Goal: Task Accomplishment & Management: Manage account settings

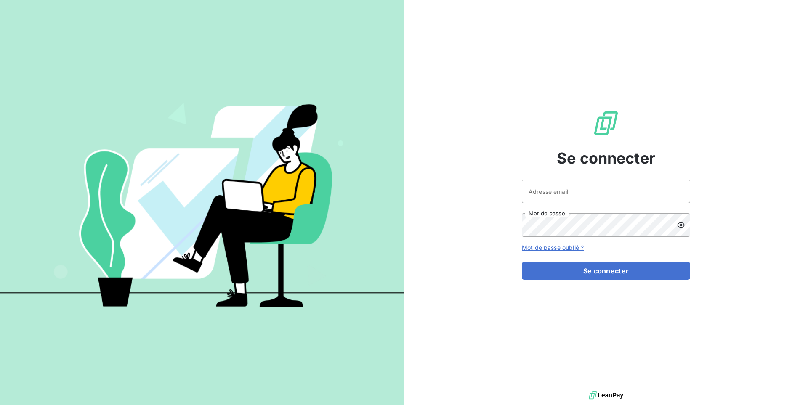
click at [622, 205] on div "Adresse email Mot de passe" at bounding box center [606, 208] width 168 height 57
click at [623, 194] on input "Adresse email" at bounding box center [606, 192] width 168 height 24
type input "admin@kreancia"
click at [522, 262] on button "Se connecter" at bounding box center [606, 271] width 168 height 18
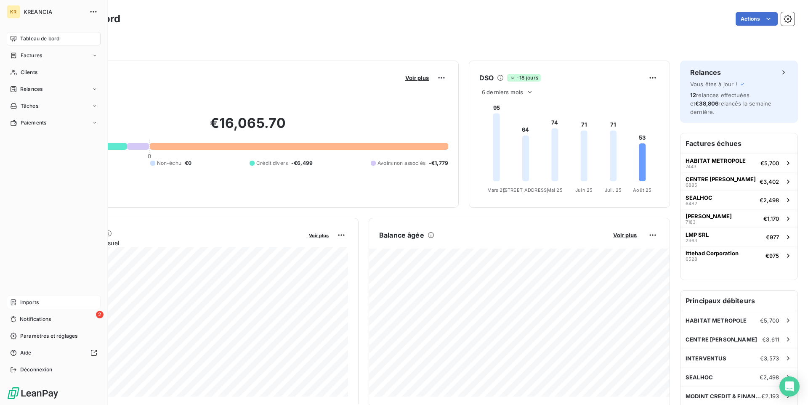
click at [27, 304] on span "Imports" at bounding box center [29, 303] width 19 height 8
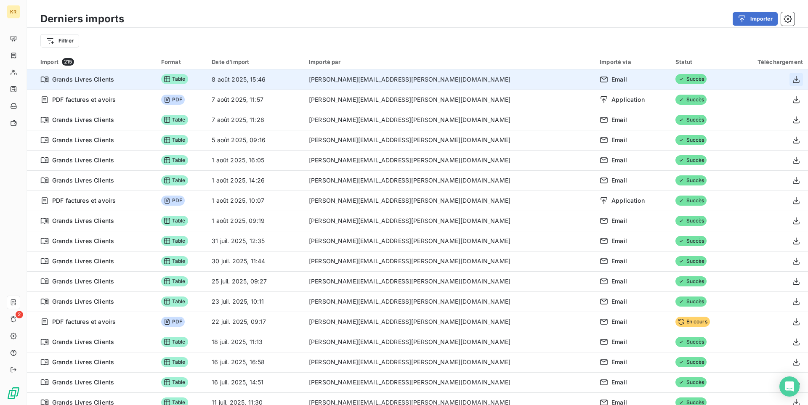
click at [793, 81] on icon "button" at bounding box center [796, 79] width 7 height 7
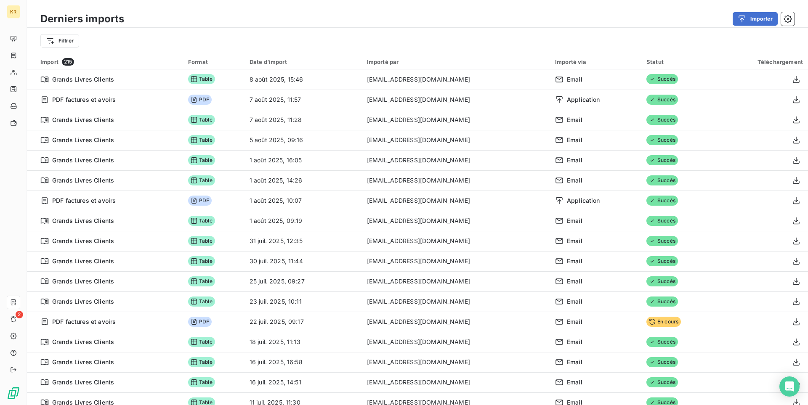
click at [223, 24] on div "Importer" at bounding box center [464, 18] width 660 height 13
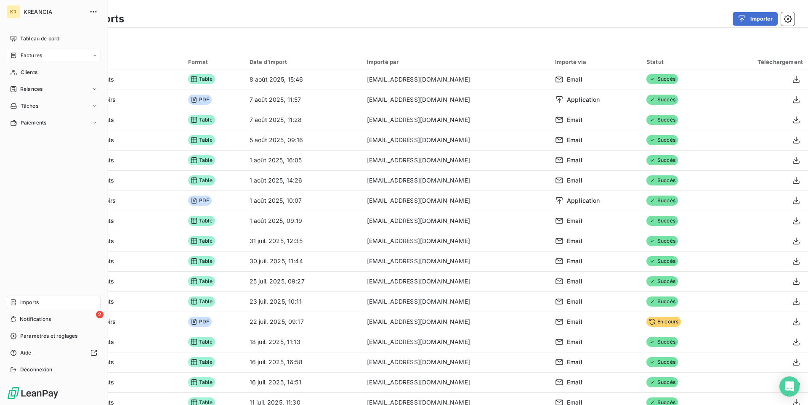
click at [37, 53] on span "Factures" at bounding box center [31, 56] width 21 height 8
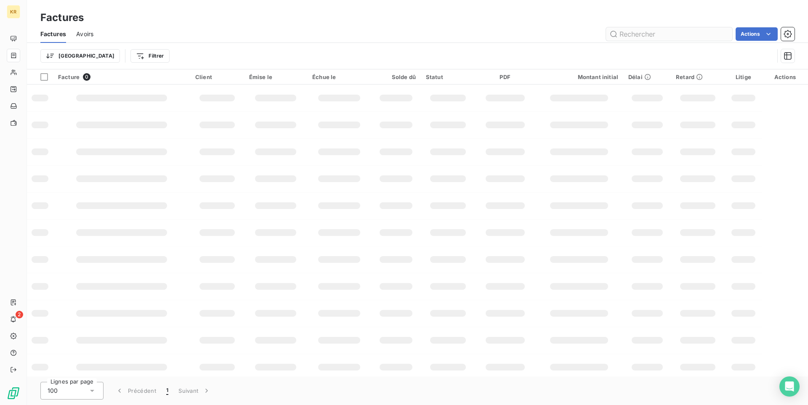
click at [644, 35] on input "text" at bounding box center [669, 33] width 126 height 13
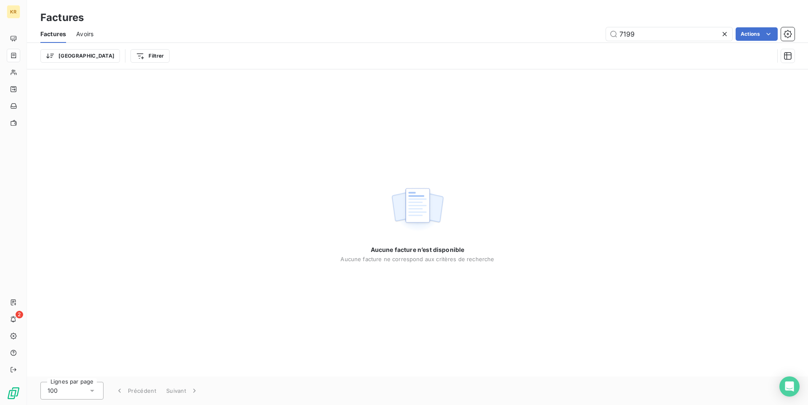
type input "7199"
click at [728, 32] on icon at bounding box center [725, 34] width 8 height 8
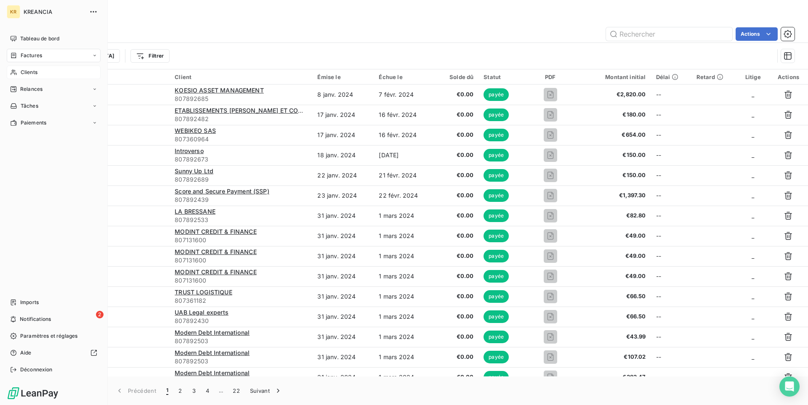
click at [30, 73] on span "Clients" at bounding box center [29, 73] width 17 height 8
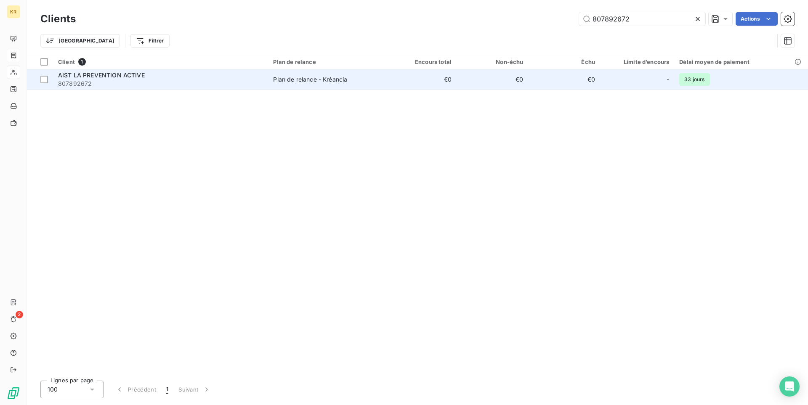
type input "807892672"
click at [219, 85] on span "807892672" at bounding box center [160, 84] width 205 height 8
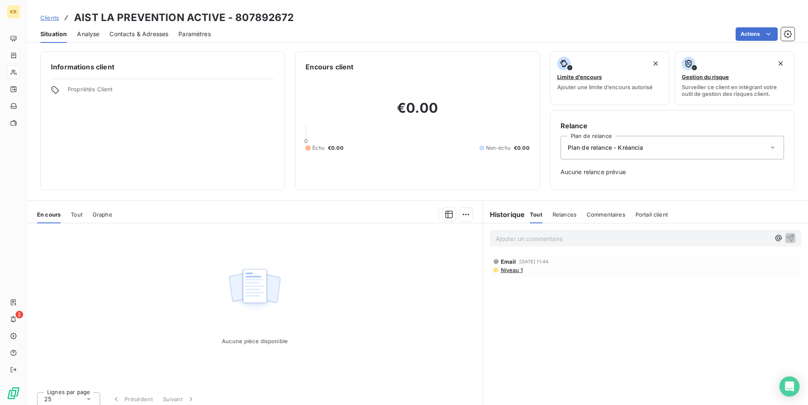
click at [72, 212] on span "Tout" at bounding box center [77, 214] width 12 height 7
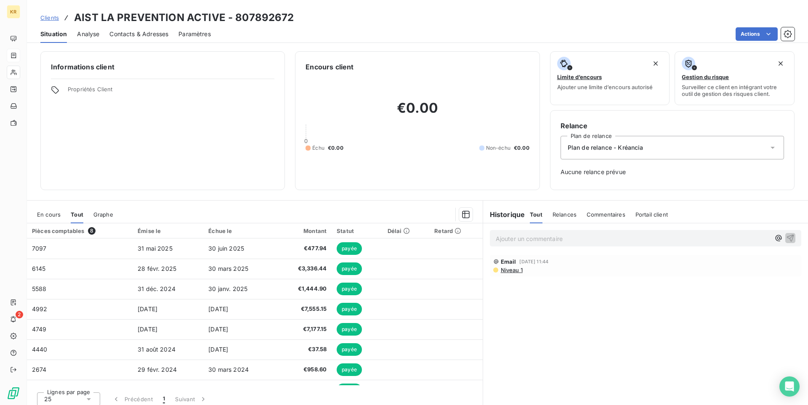
click at [53, 213] on span "En cours" at bounding box center [49, 214] width 24 height 7
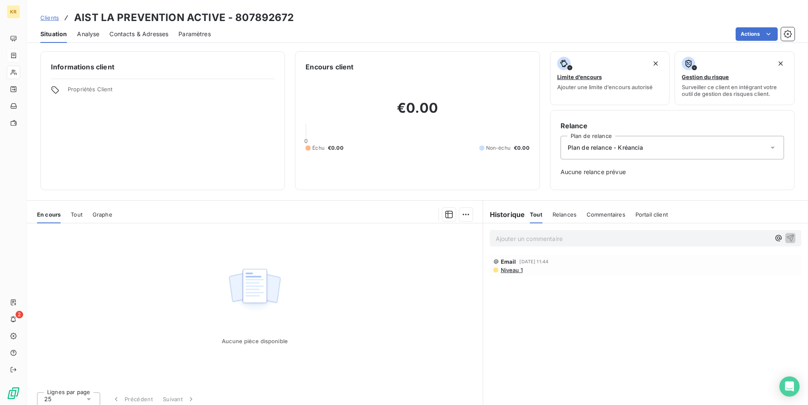
click at [76, 215] on span "Tout" at bounding box center [77, 214] width 12 height 7
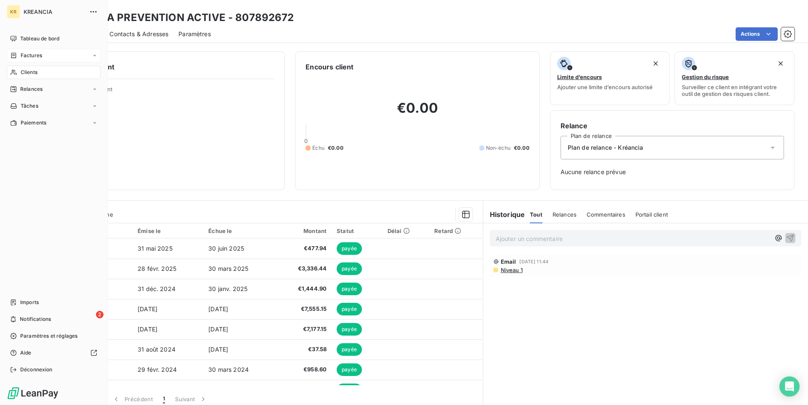
click at [24, 72] on span "Clients" at bounding box center [29, 73] width 17 height 8
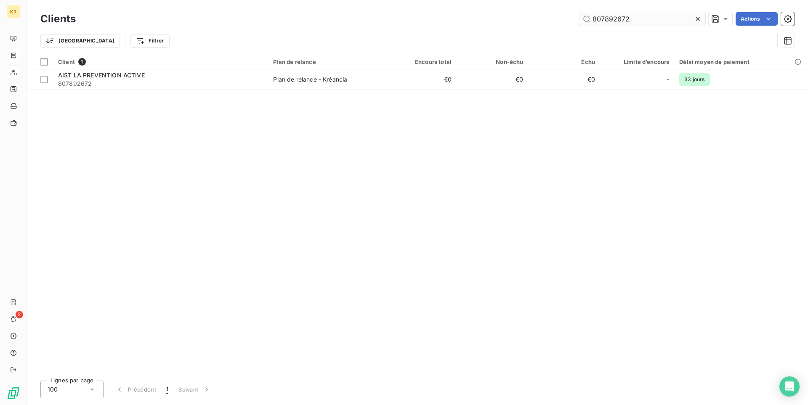
drag, startPoint x: 648, startPoint y: 20, endPoint x: 537, endPoint y: 16, distance: 110.8
click at [579, 16] on input "807892672" at bounding box center [642, 18] width 126 height 13
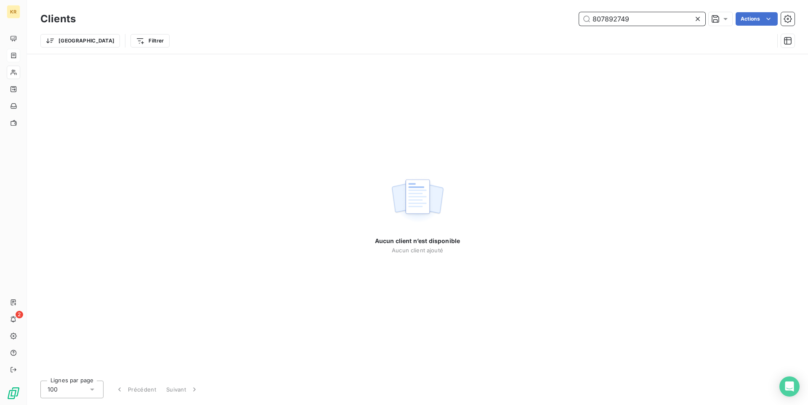
drag, startPoint x: 639, startPoint y: 21, endPoint x: 553, endPoint y: 19, distance: 85.5
click at [579, 18] on input "807892749" at bounding box center [642, 18] width 126 height 13
paste input "672"
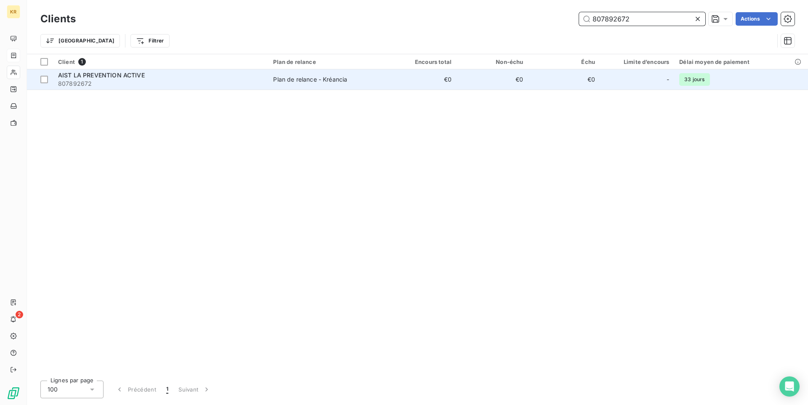
type input "807892672"
click at [245, 73] on div "AIST LA PREVENTION ACTIVE" at bounding box center [160, 75] width 205 height 8
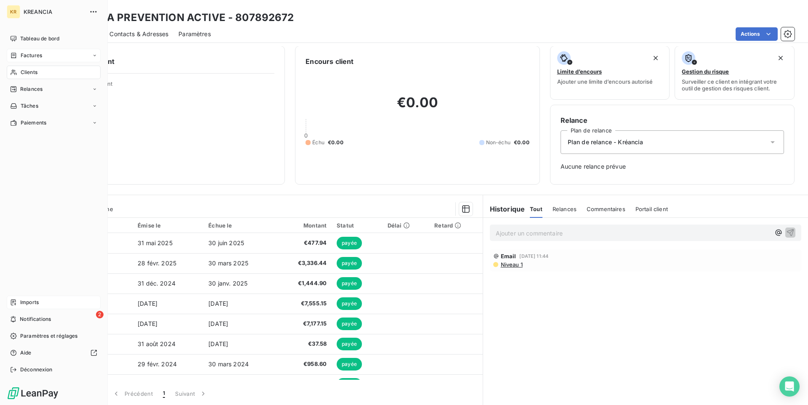
click at [45, 303] on div "Imports" at bounding box center [54, 302] width 94 height 13
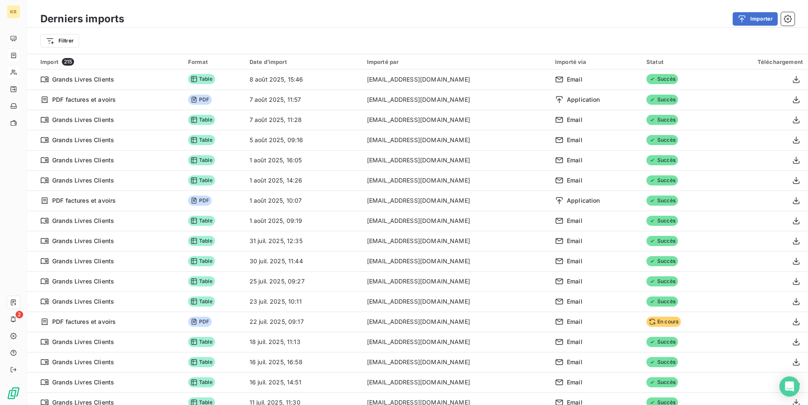
click at [522, 32] on div "Filtrer" at bounding box center [417, 41] width 781 height 26
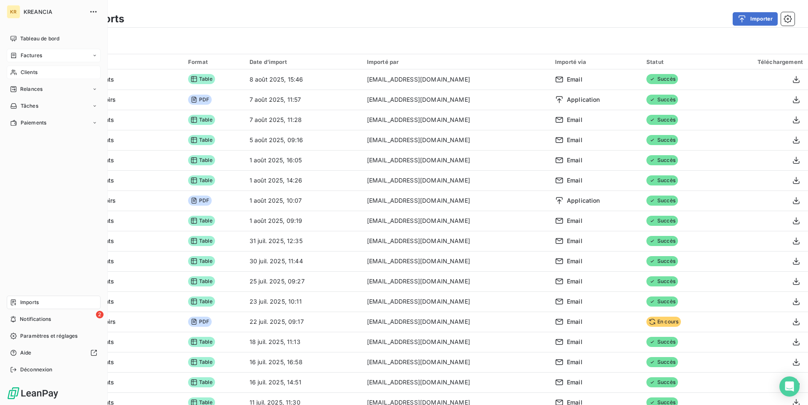
click at [12, 74] on icon at bounding box center [13, 72] width 7 height 7
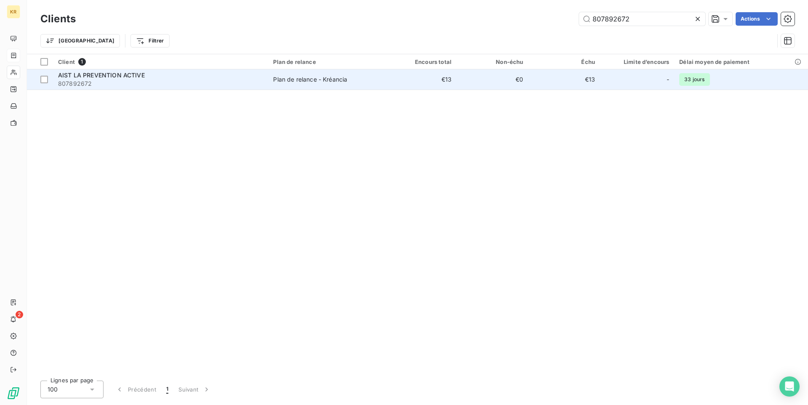
click at [165, 85] on span "807892672" at bounding box center [160, 84] width 205 height 8
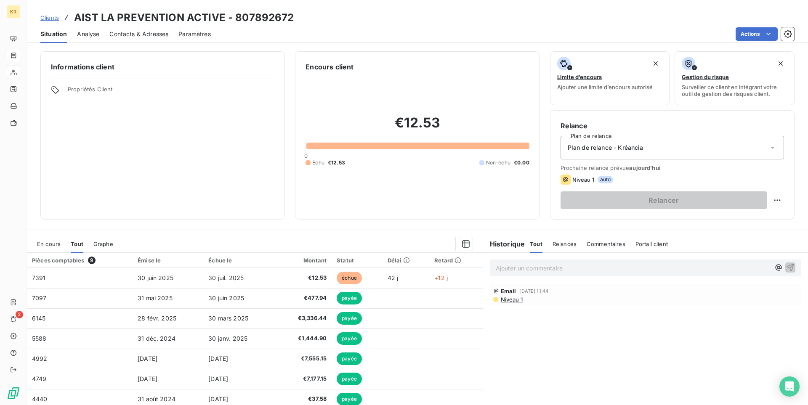
click at [66, 246] on div "En cours Tout Graphe" at bounding box center [255, 244] width 456 height 18
click at [55, 247] on span "En cours" at bounding box center [49, 244] width 24 height 7
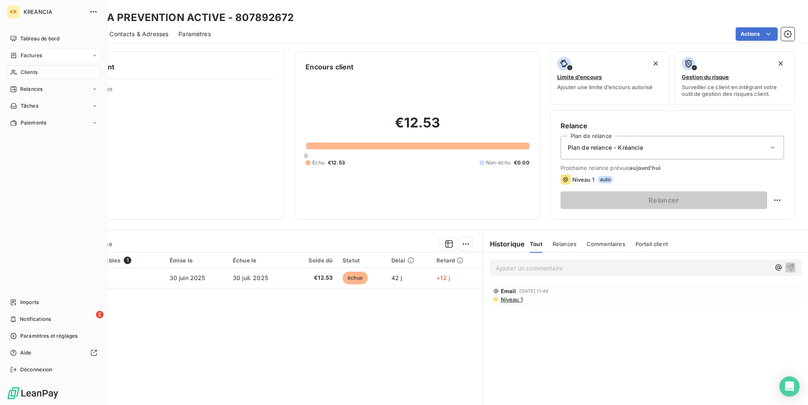
click at [29, 73] on span "Clients" at bounding box center [29, 73] width 17 height 8
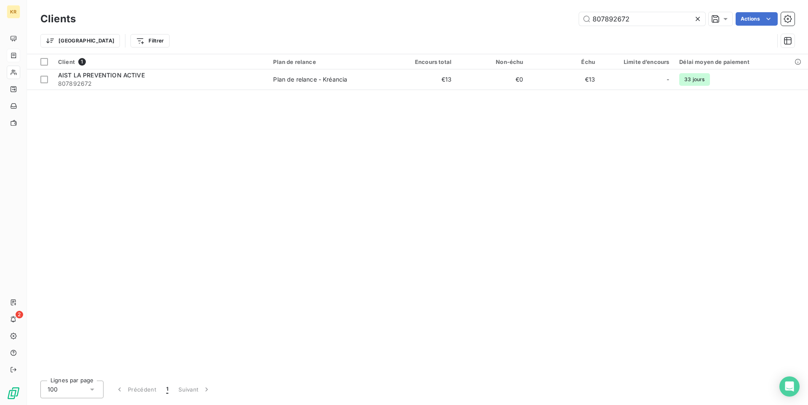
click at [697, 21] on icon at bounding box center [698, 19] width 8 height 8
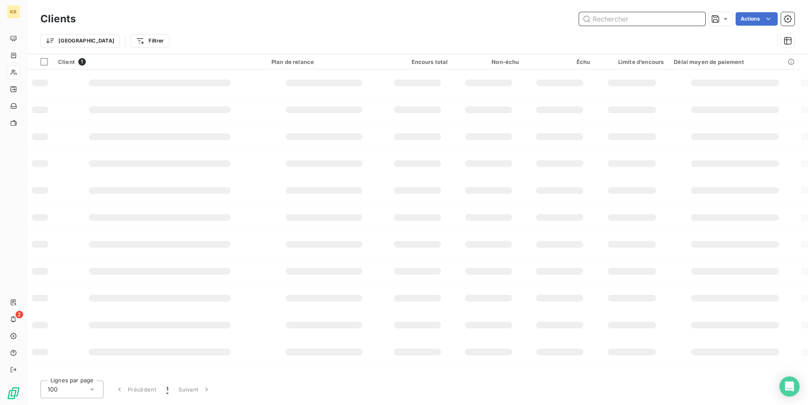
click at [644, 24] on input "text" at bounding box center [642, 18] width 126 height 13
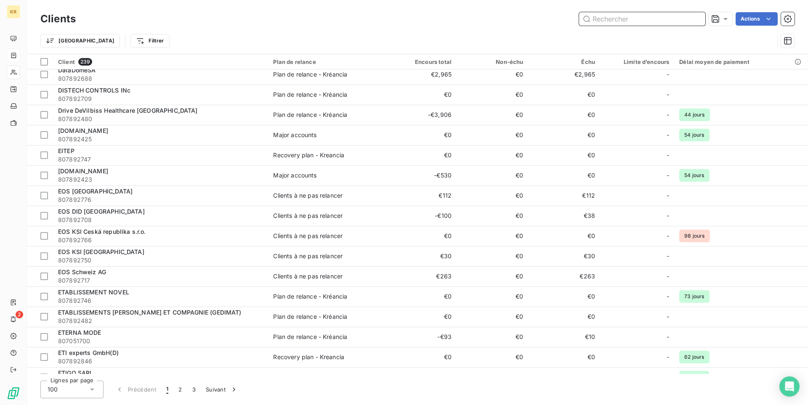
scroll to position [1159, 0]
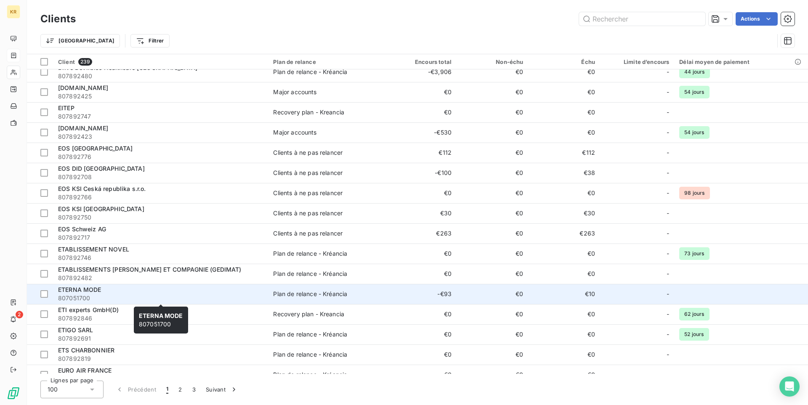
click at [131, 299] on span "807051700" at bounding box center [160, 298] width 205 height 8
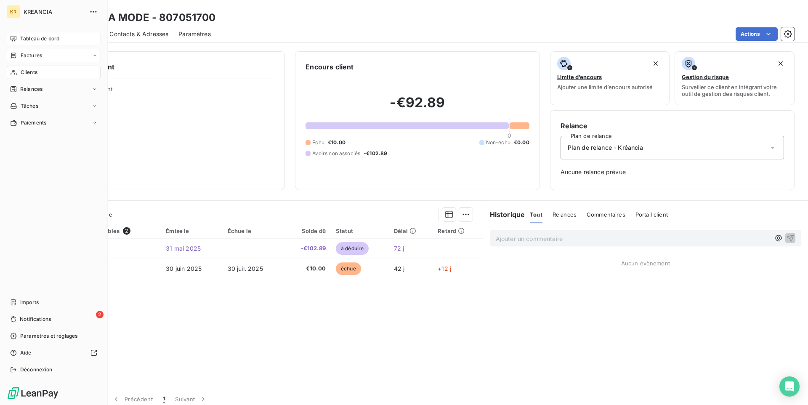
click at [29, 41] on span "Tableau de bord" at bounding box center [39, 39] width 39 height 8
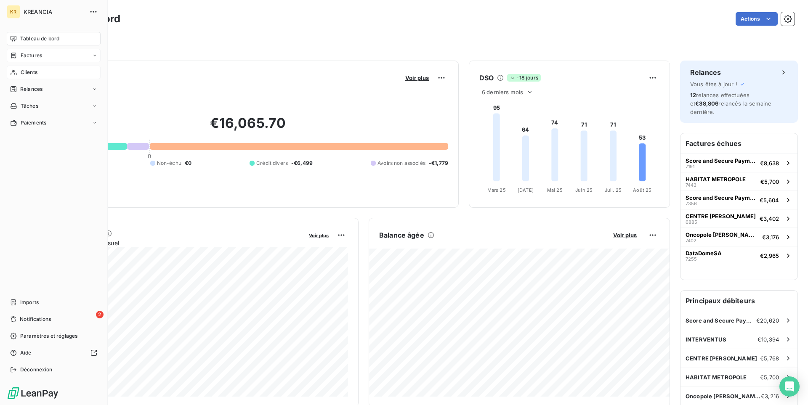
click at [31, 71] on span "Clients" at bounding box center [29, 73] width 17 height 8
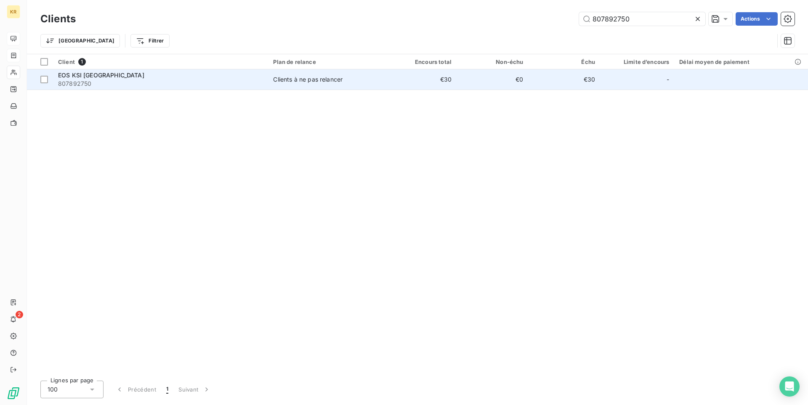
type input "807892750"
click at [270, 73] on td "Clients à ne pas relancer" at bounding box center [326, 79] width 117 height 20
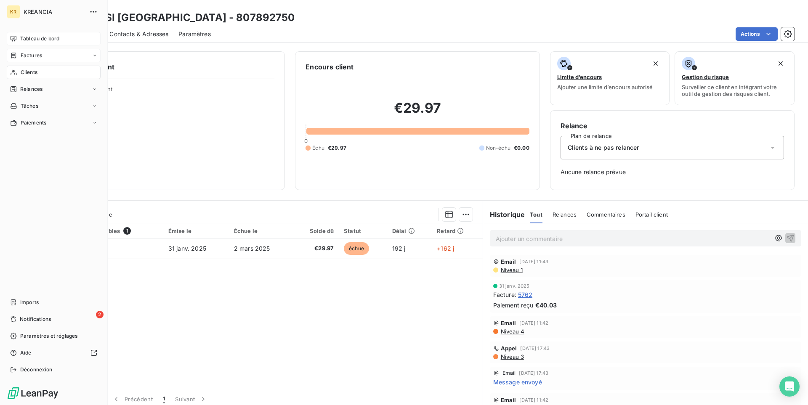
click at [32, 56] on span "Factures" at bounding box center [31, 56] width 21 height 8
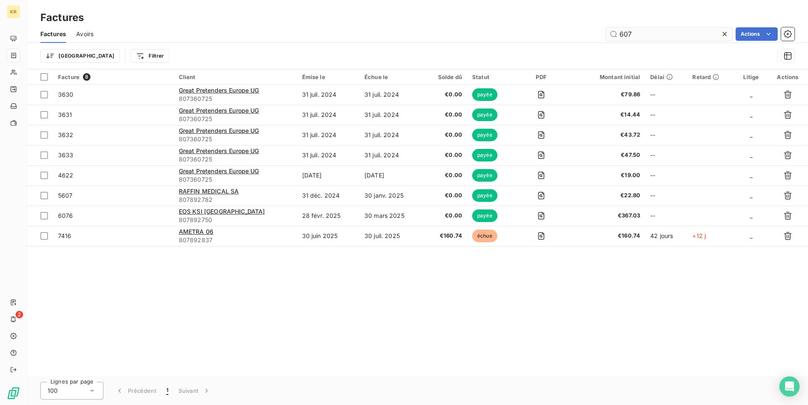
type input "6077"
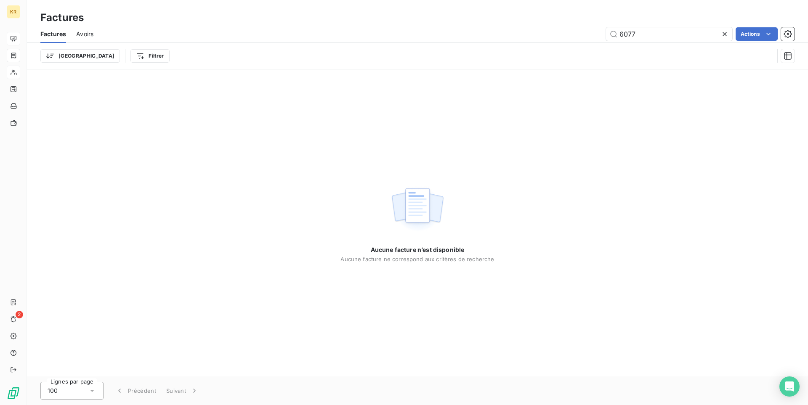
click at [88, 38] on div "Avoirs" at bounding box center [84, 34] width 17 height 18
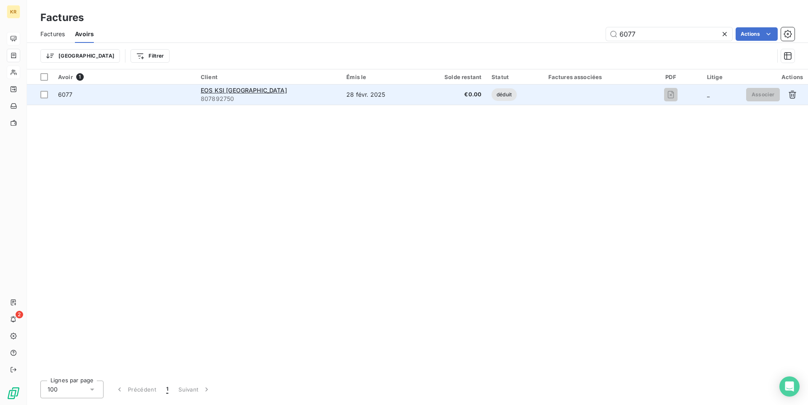
type input "6077"
click at [319, 98] on span "807892750" at bounding box center [269, 99] width 136 height 8
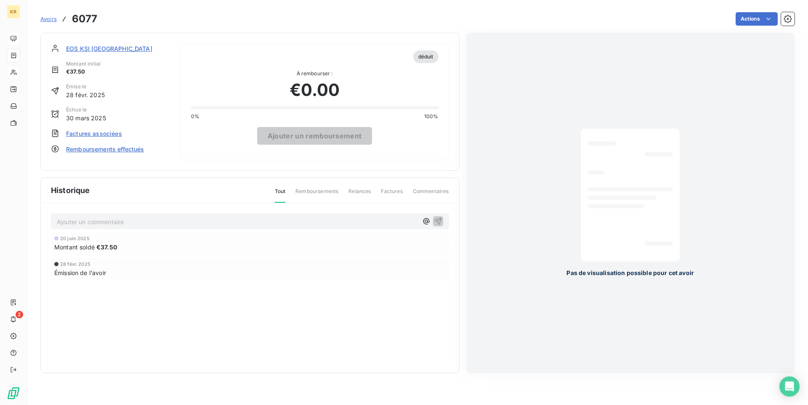
click at [213, 245] on div "Montant soldé €37.50" at bounding box center [249, 247] width 391 height 9
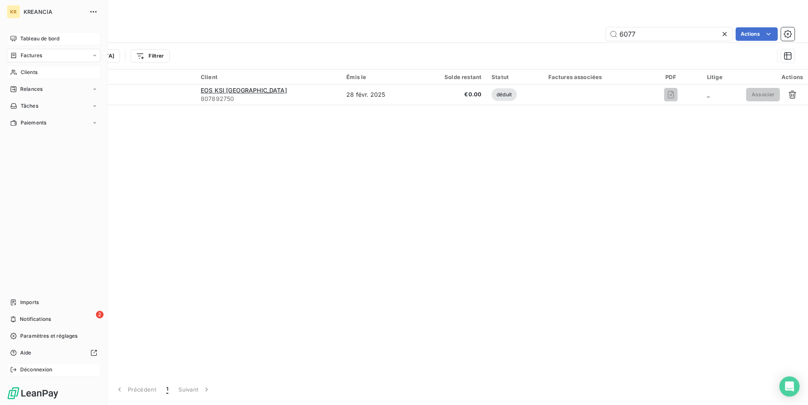
click at [24, 373] on span "Déconnexion" at bounding box center [36, 370] width 32 height 8
